Goal: Check status: Check status

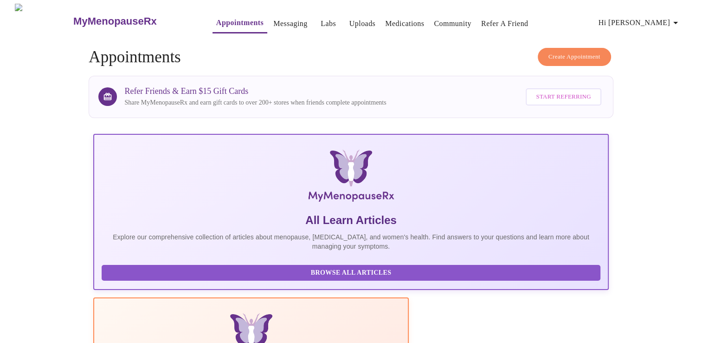
scroll to position [164, 0]
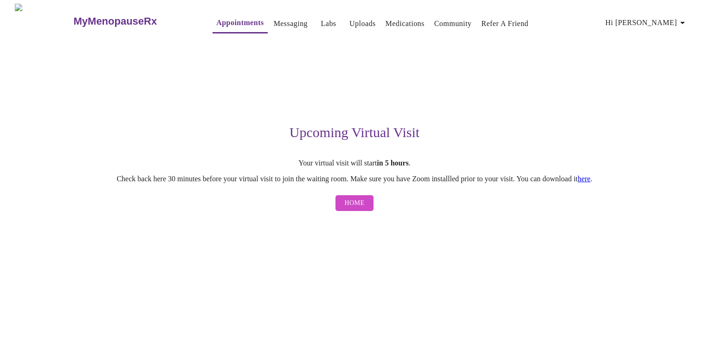
click at [355, 206] on span "Home" at bounding box center [355, 203] width 20 height 12
